Goal: Navigation & Orientation: Find specific page/section

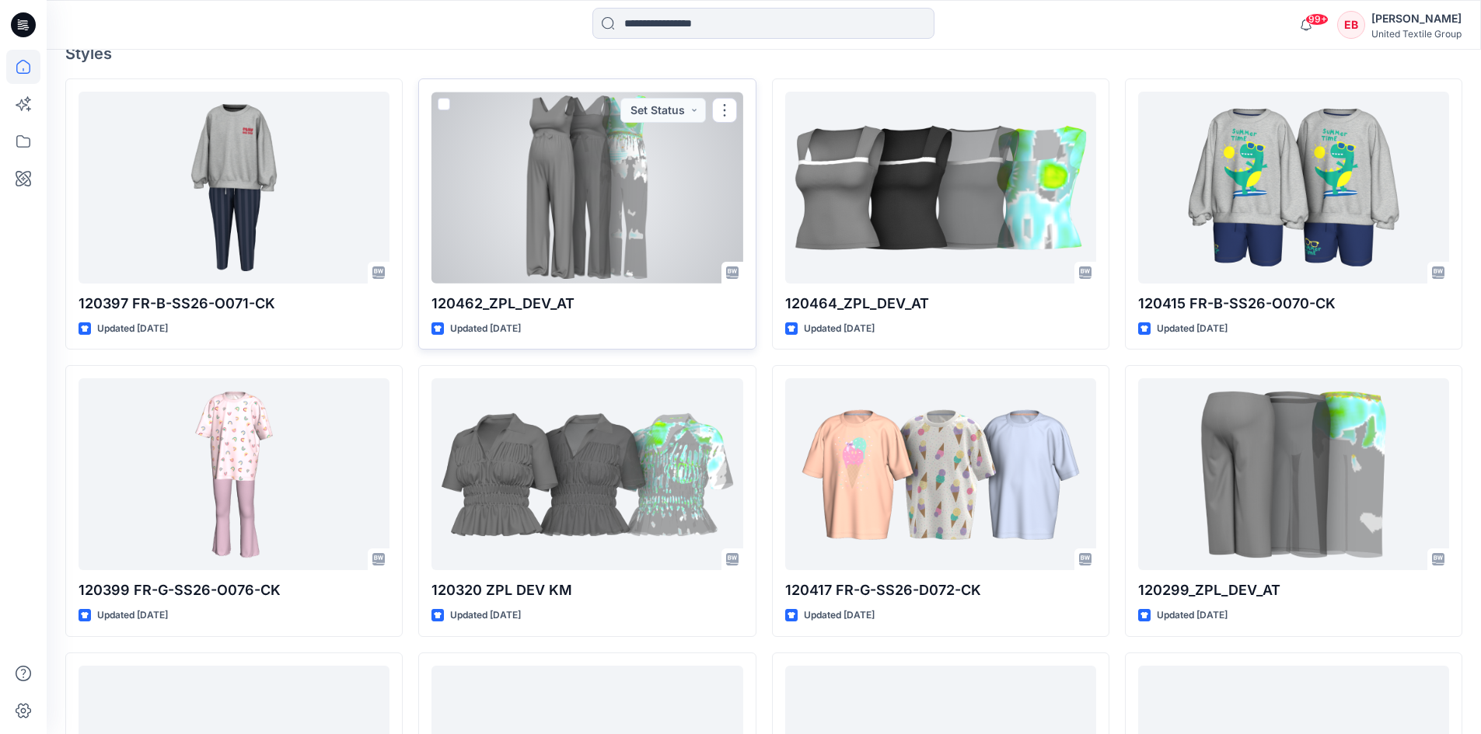
scroll to position [466, 0]
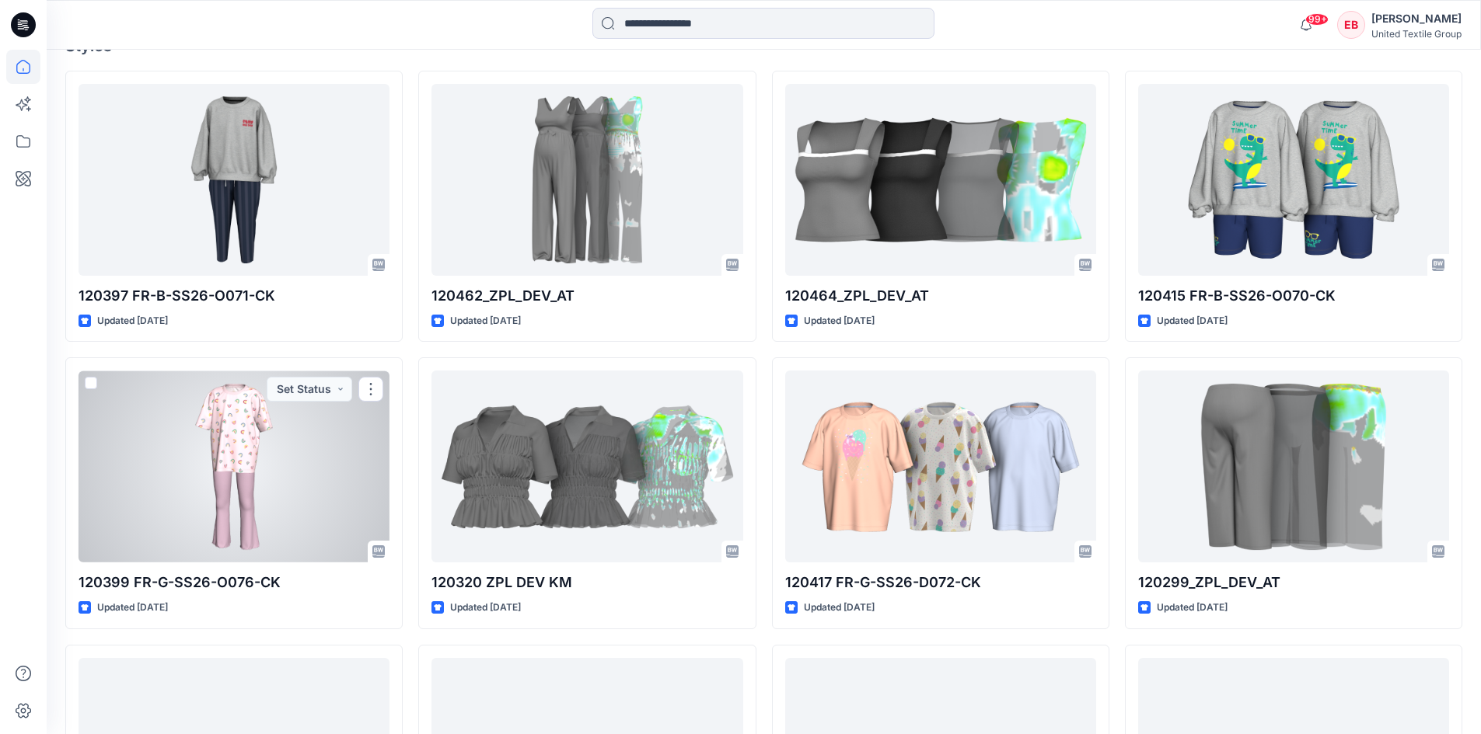
click at [195, 525] on div at bounding box center [233, 467] width 311 height 192
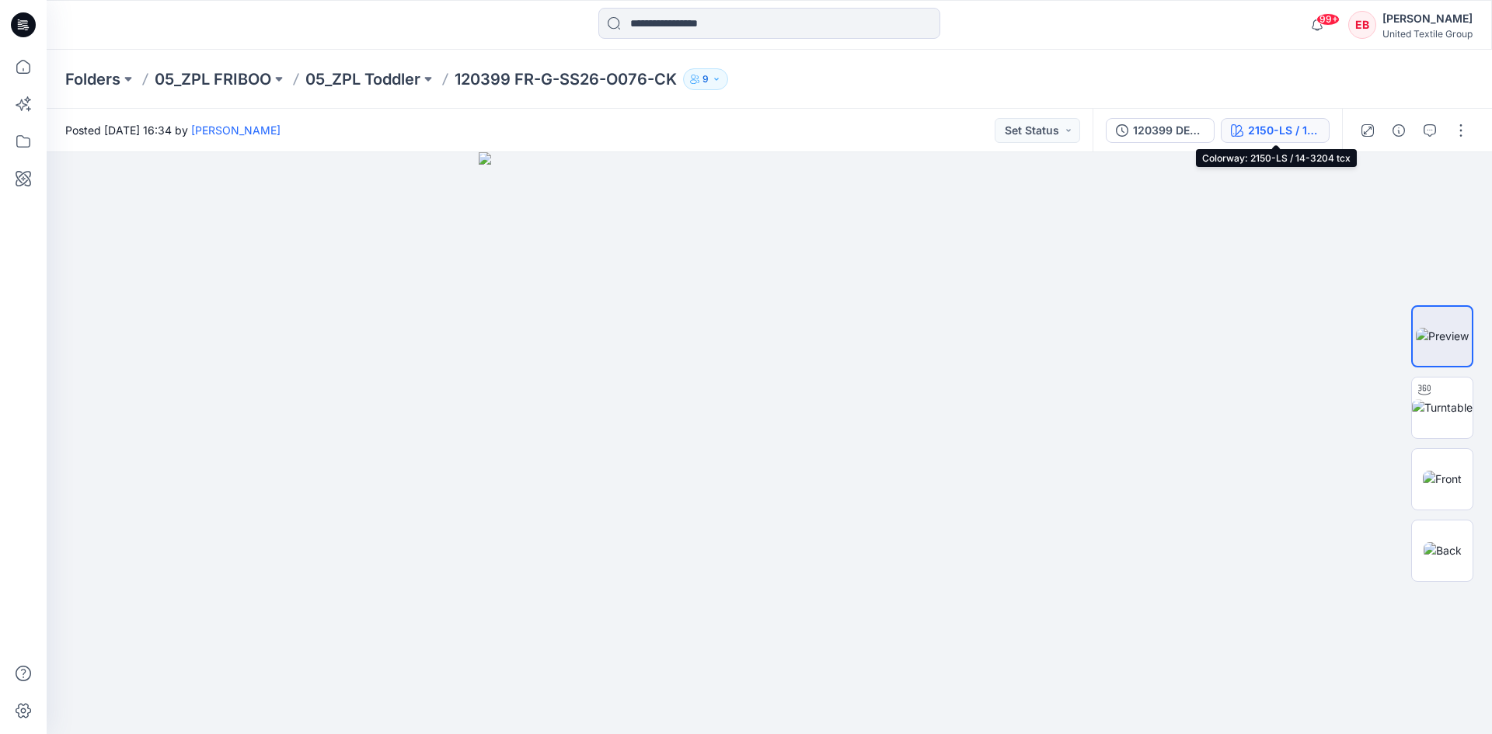
click at [1268, 134] on div "2150-LS / 14-3204 tcx" at bounding box center [1284, 130] width 72 height 17
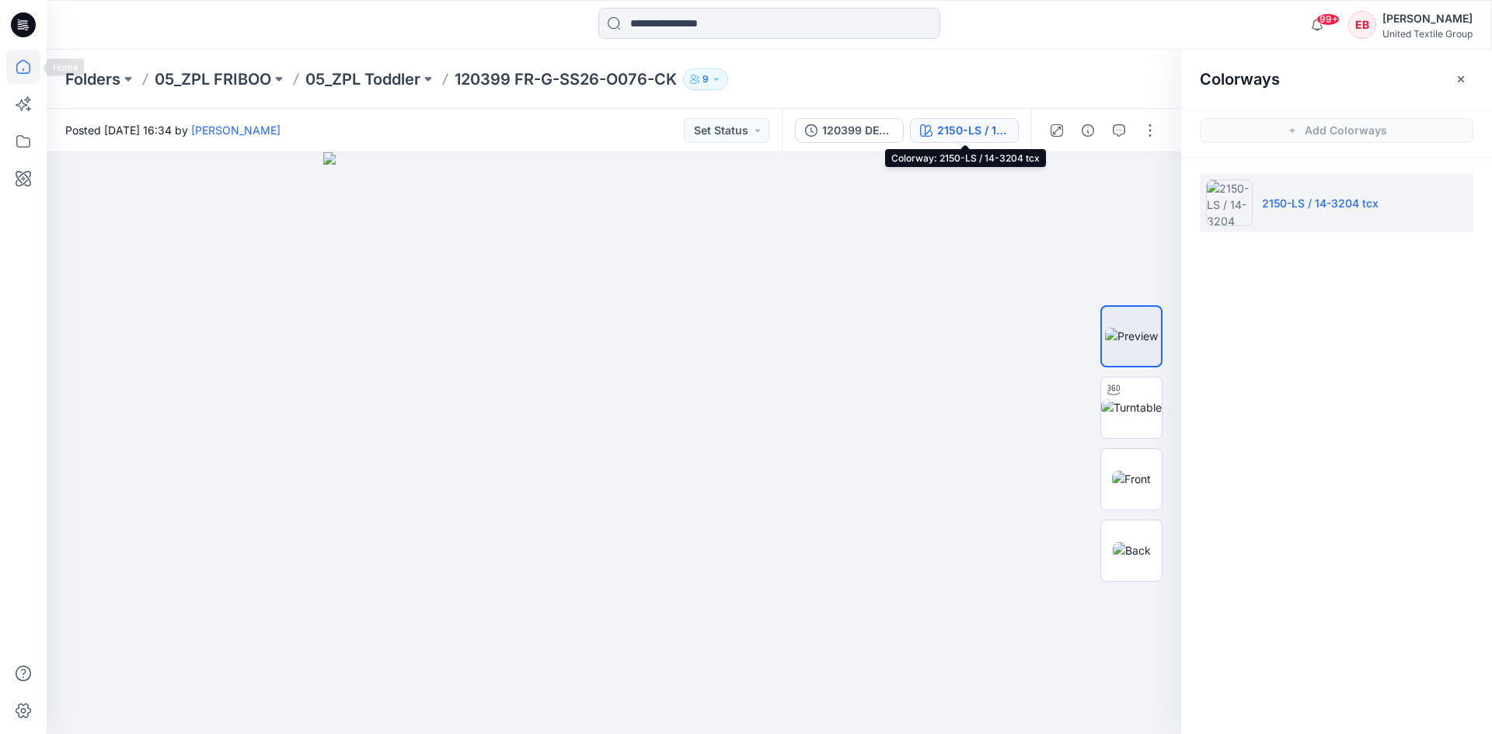
click at [18, 62] on icon at bounding box center [23, 67] width 34 height 34
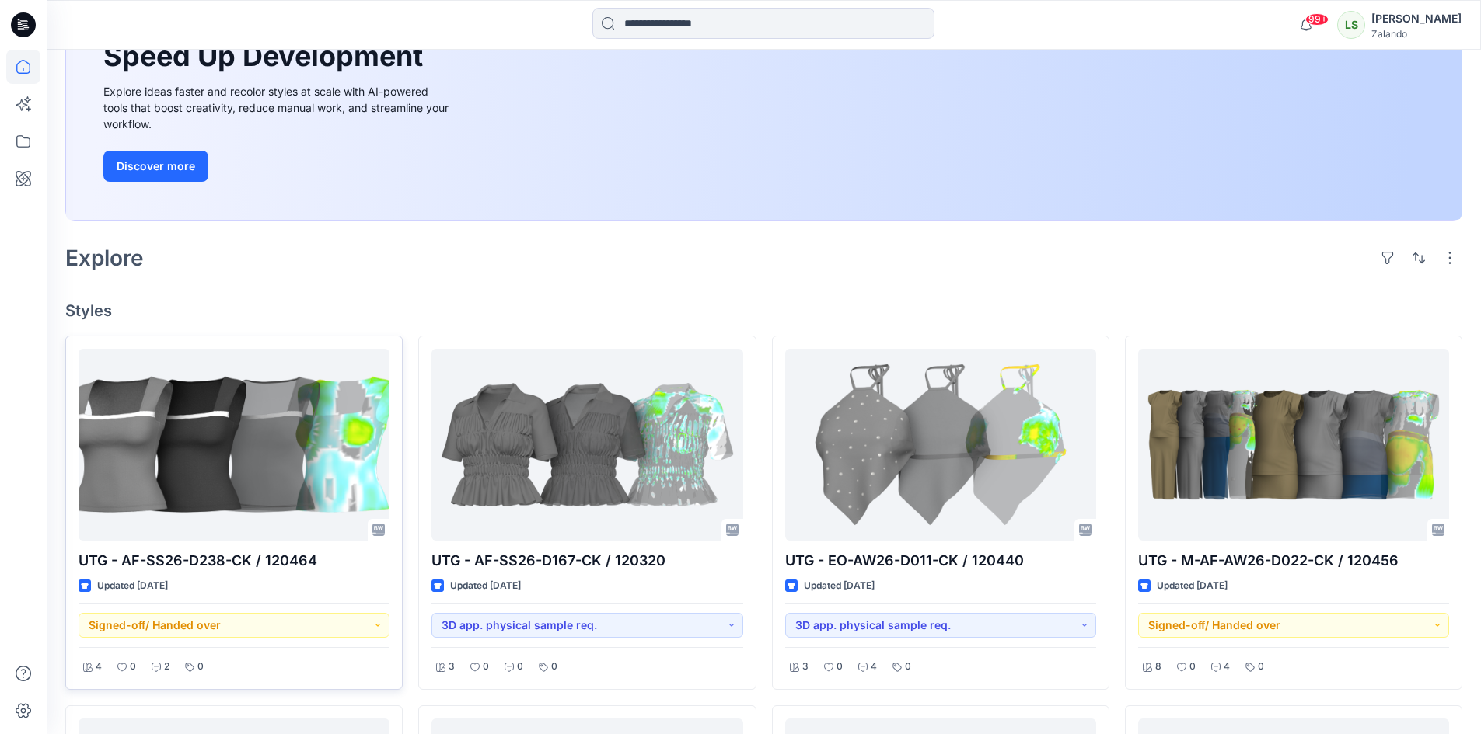
scroll to position [233, 0]
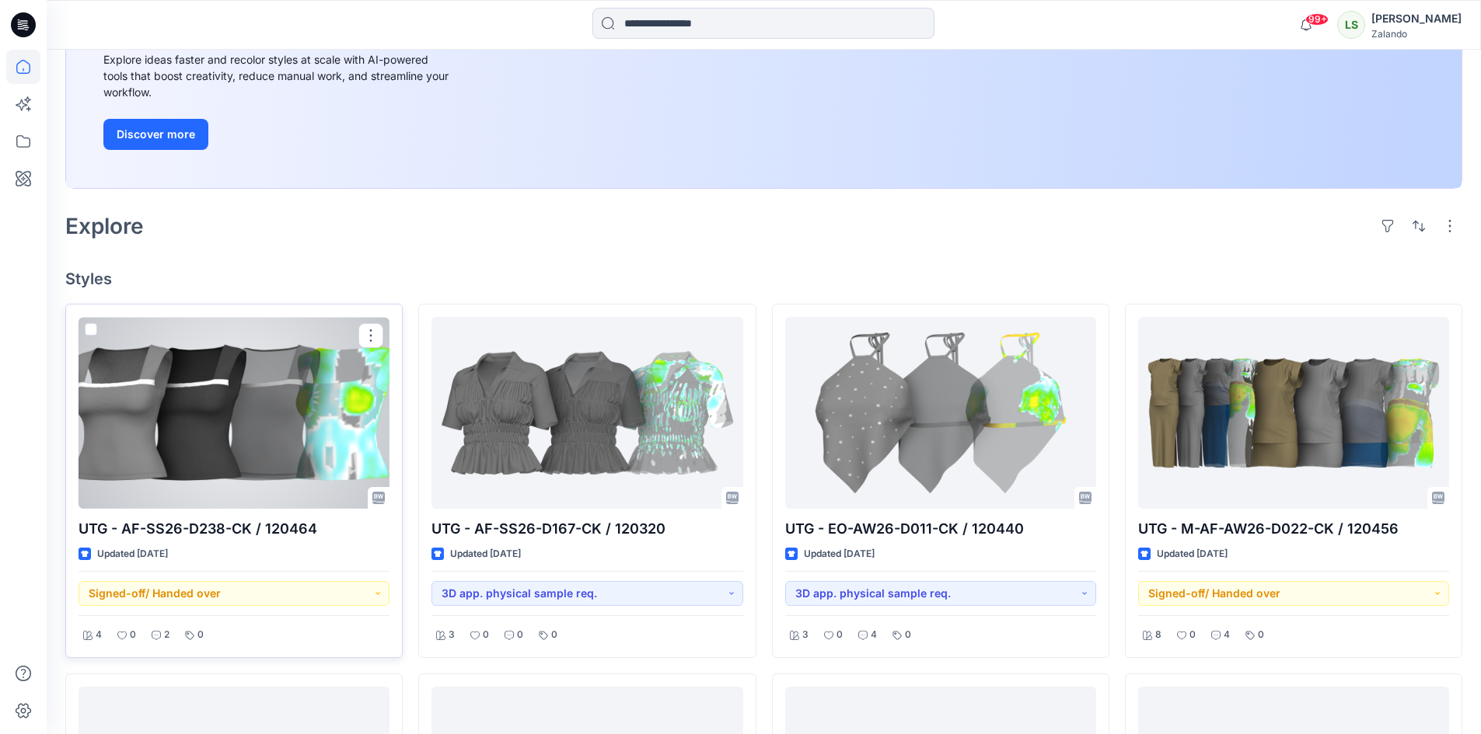
click at [301, 457] on div at bounding box center [233, 413] width 311 height 192
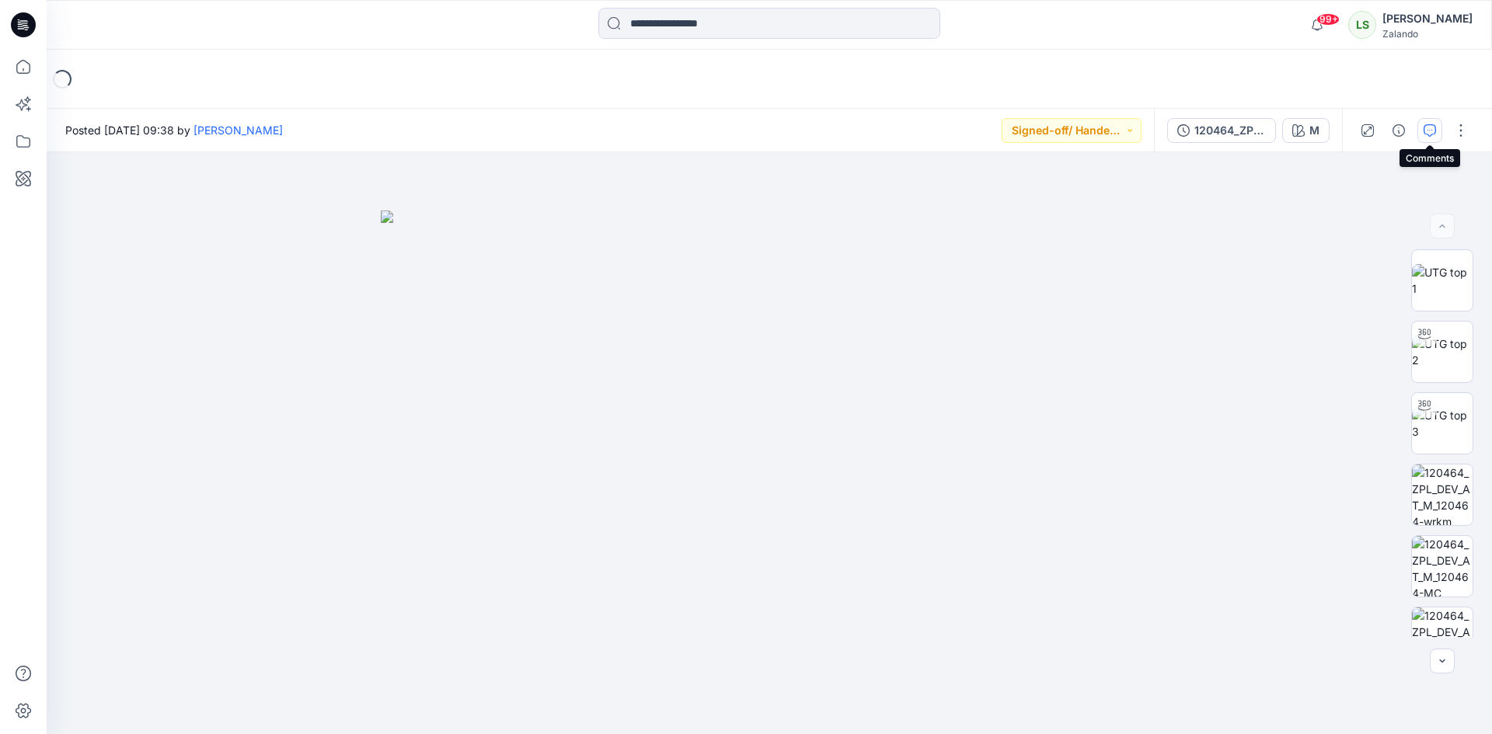
click at [1427, 134] on icon "button" at bounding box center [1430, 130] width 12 height 12
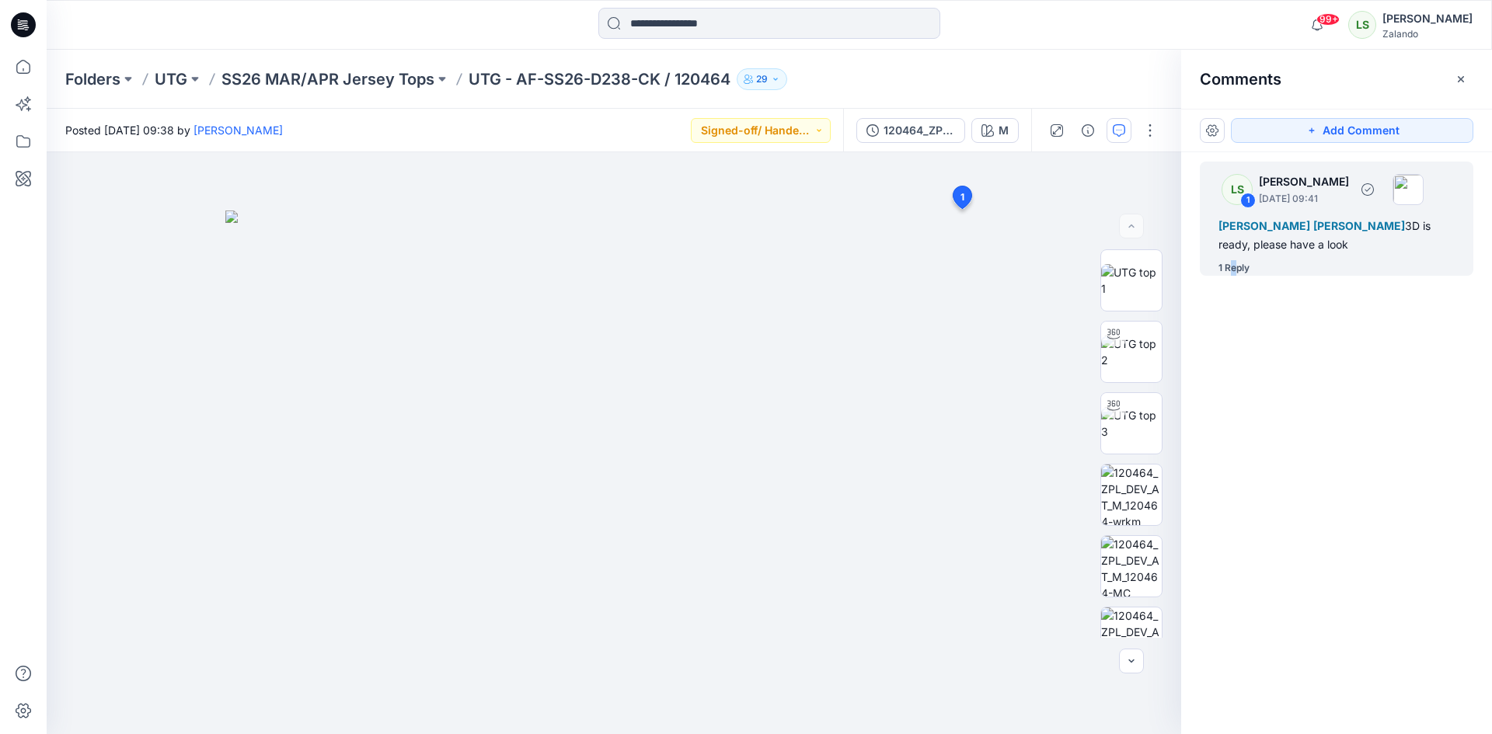
click at [1234, 266] on div "1 Reply" at bounding box center [1234, 268] width 31 height 16
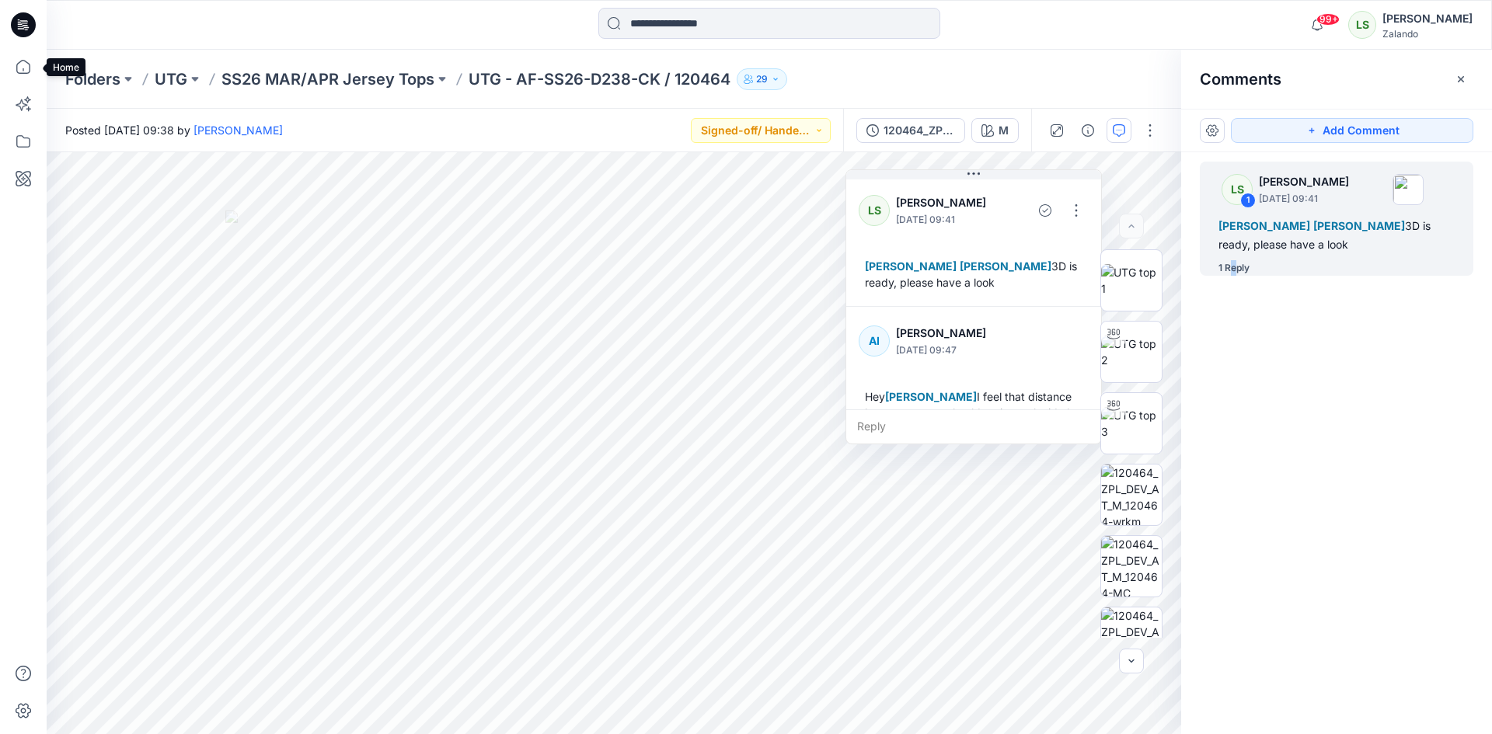
click at [26, 79] on icon at bounding box center [23, 67] width 34 height 34
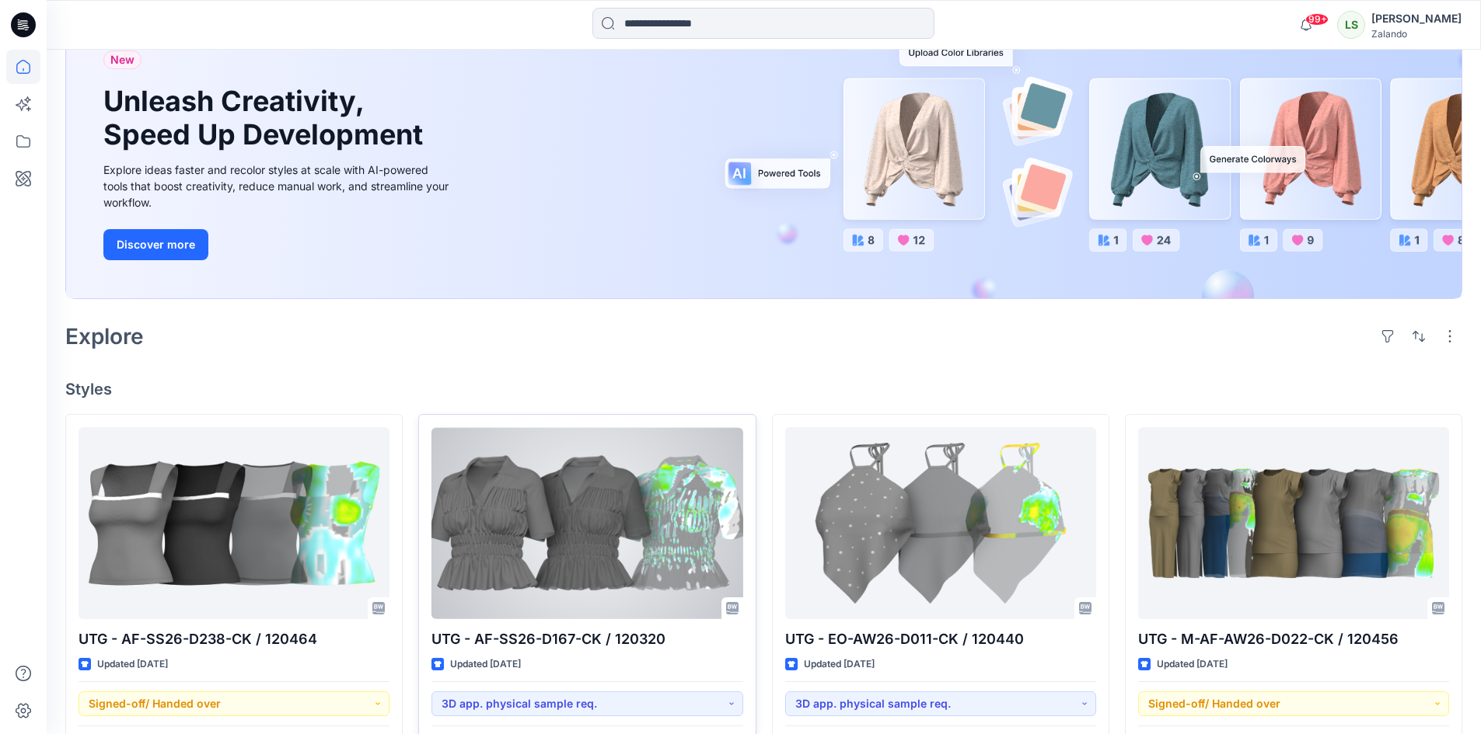
scroll to position [311, 0]
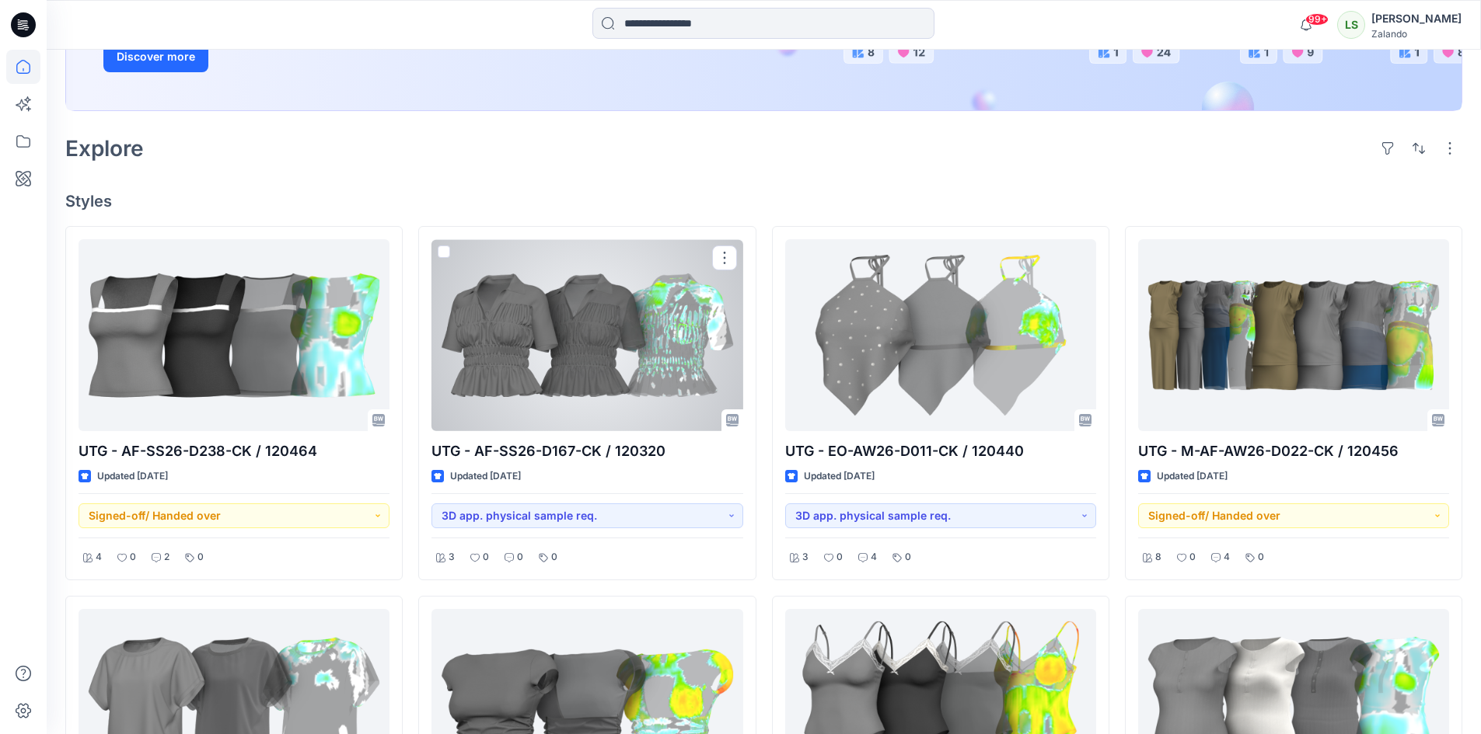
click at [565, 358] on div at bounding box center [586, 335] width 311 height 192
